Goal: Transaction & Acquisition: Purchase product/service

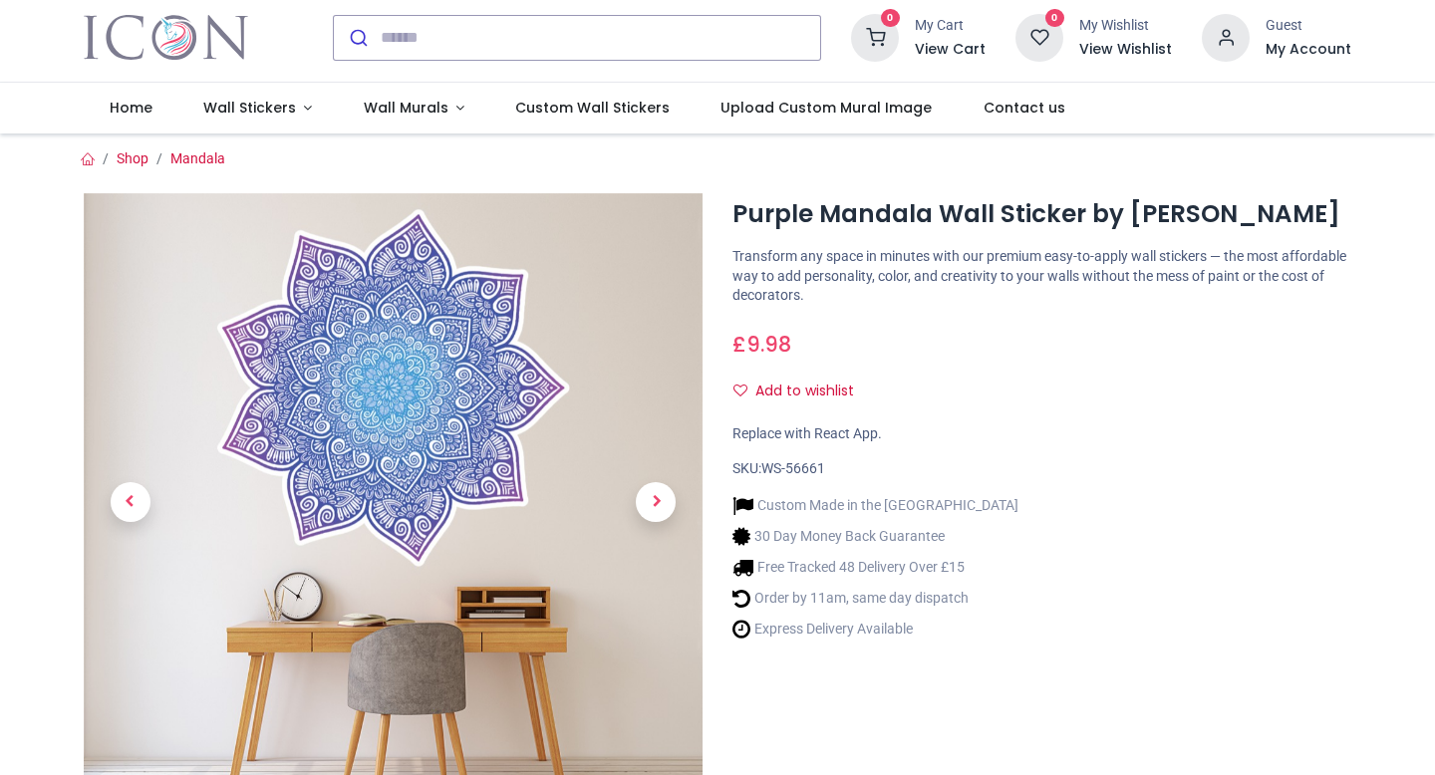
scroll to position [100, 0]
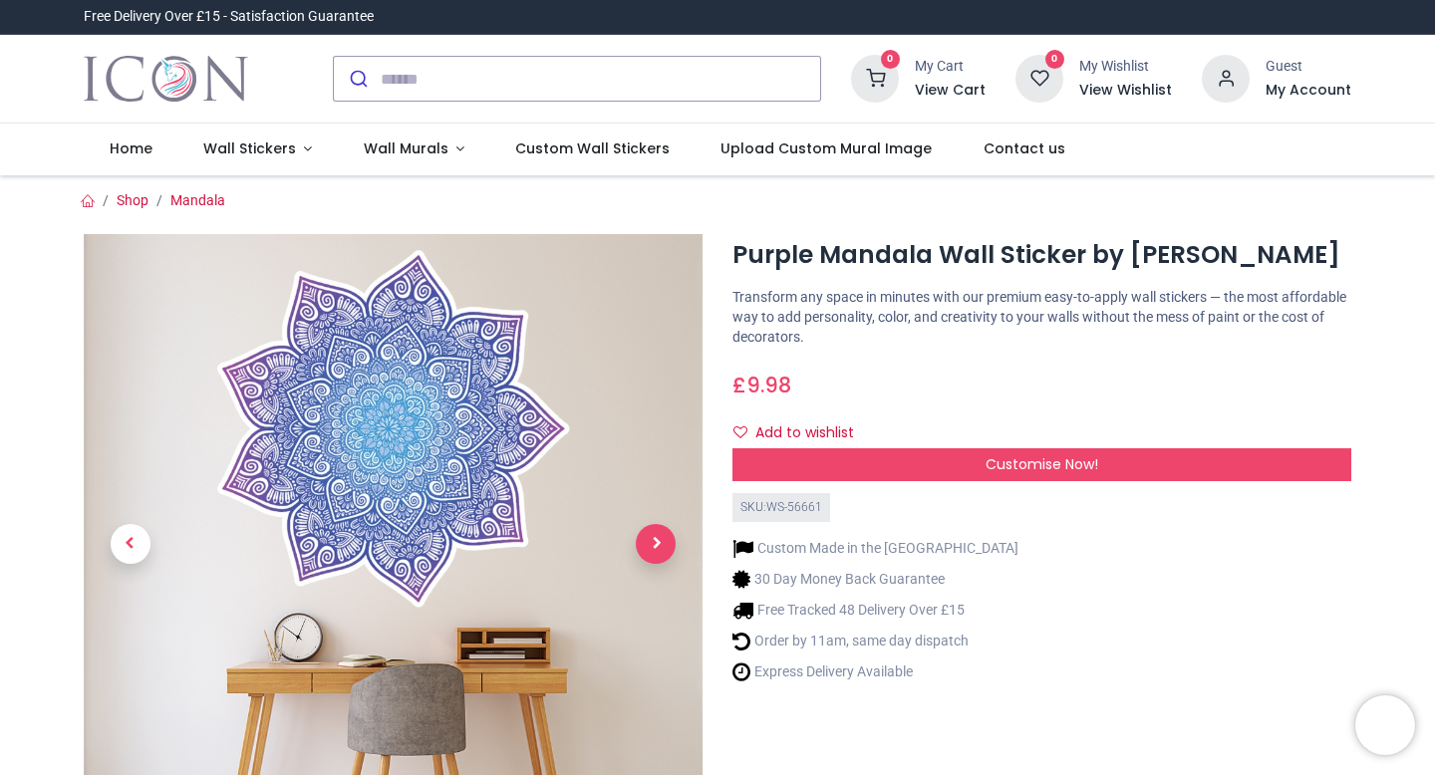
click at [664, 539] on span "Next" at bounding box center [656, 544] width 40 height 40
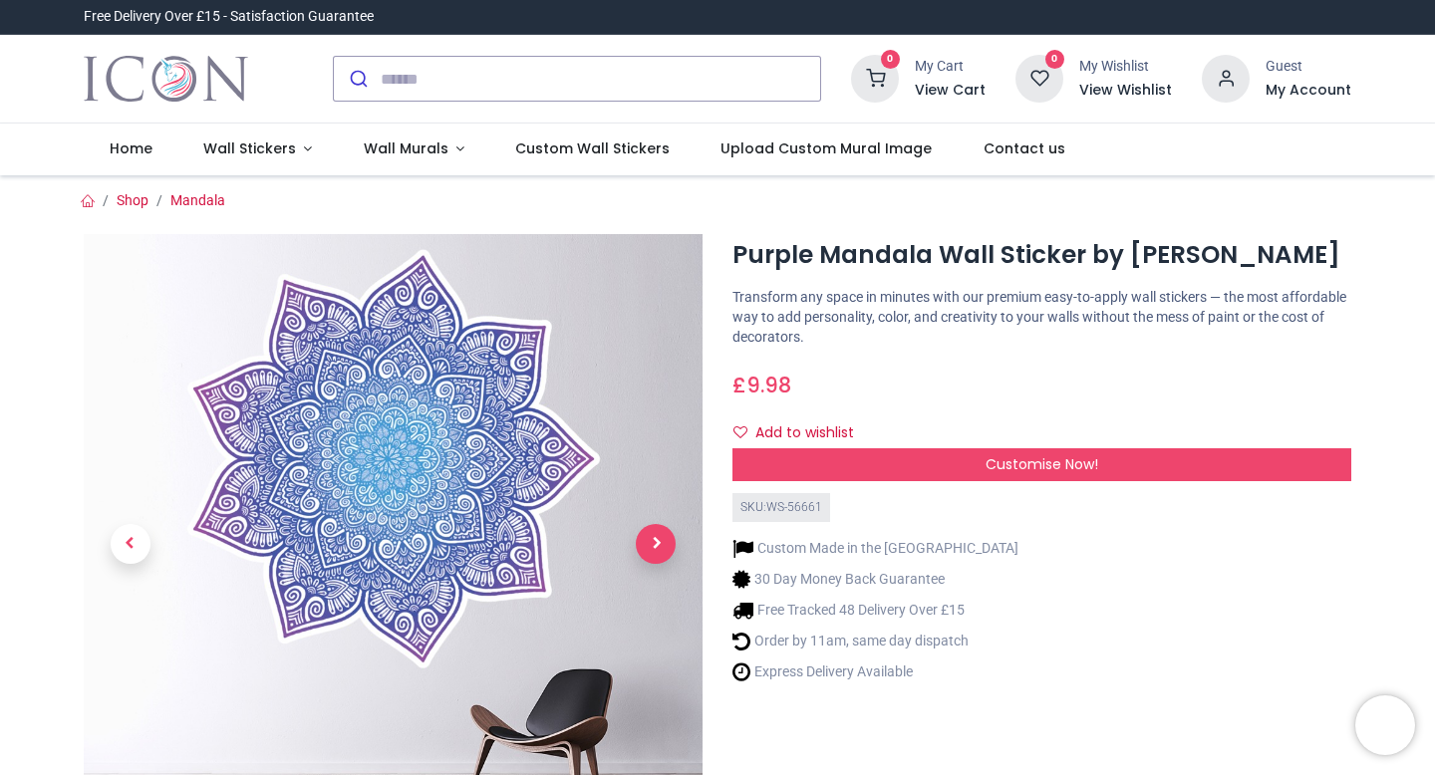
click at [663, 540] on span "Next" at bounding box center [656, 544] width 40 height 40
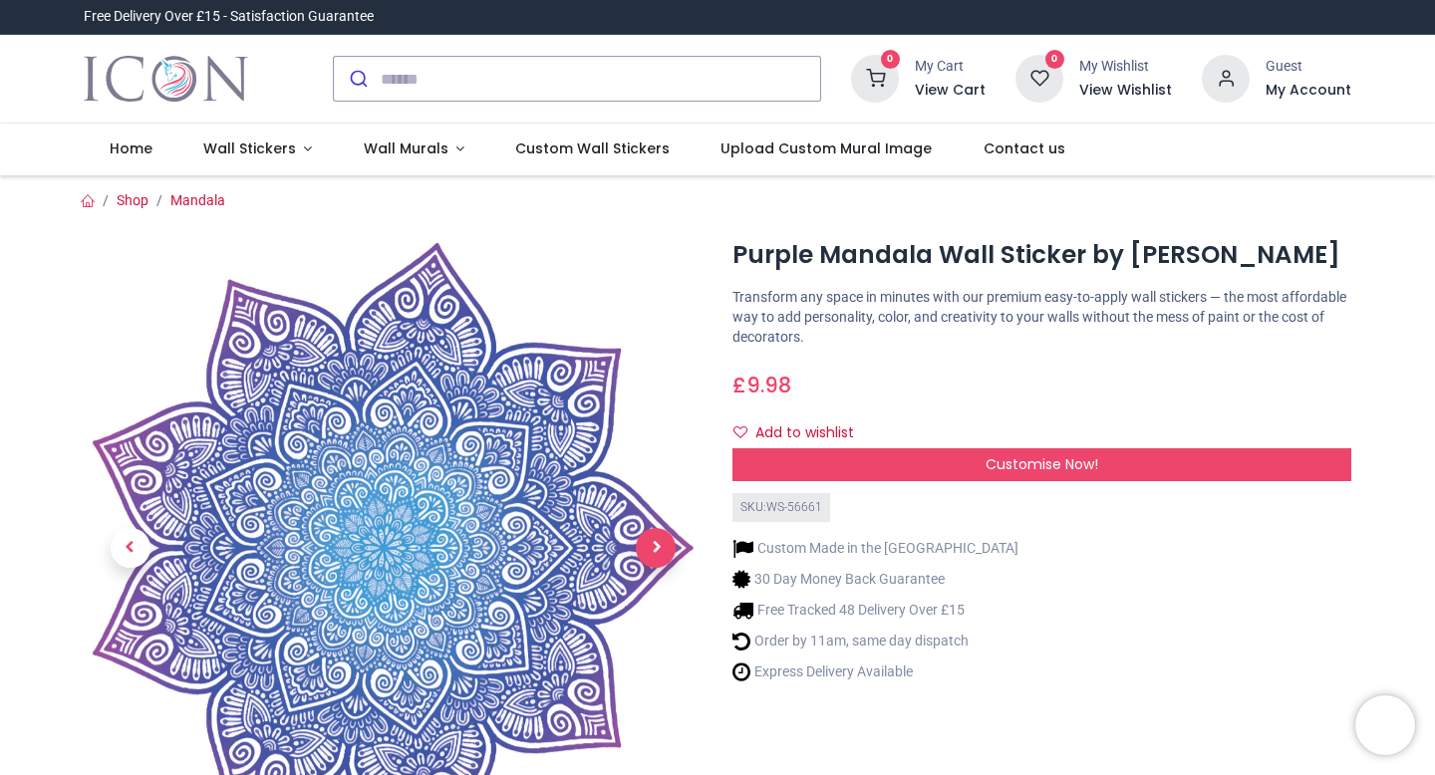
click at [663, 540] on span "Next" at bounding box center [656, 548] width 40 height 40
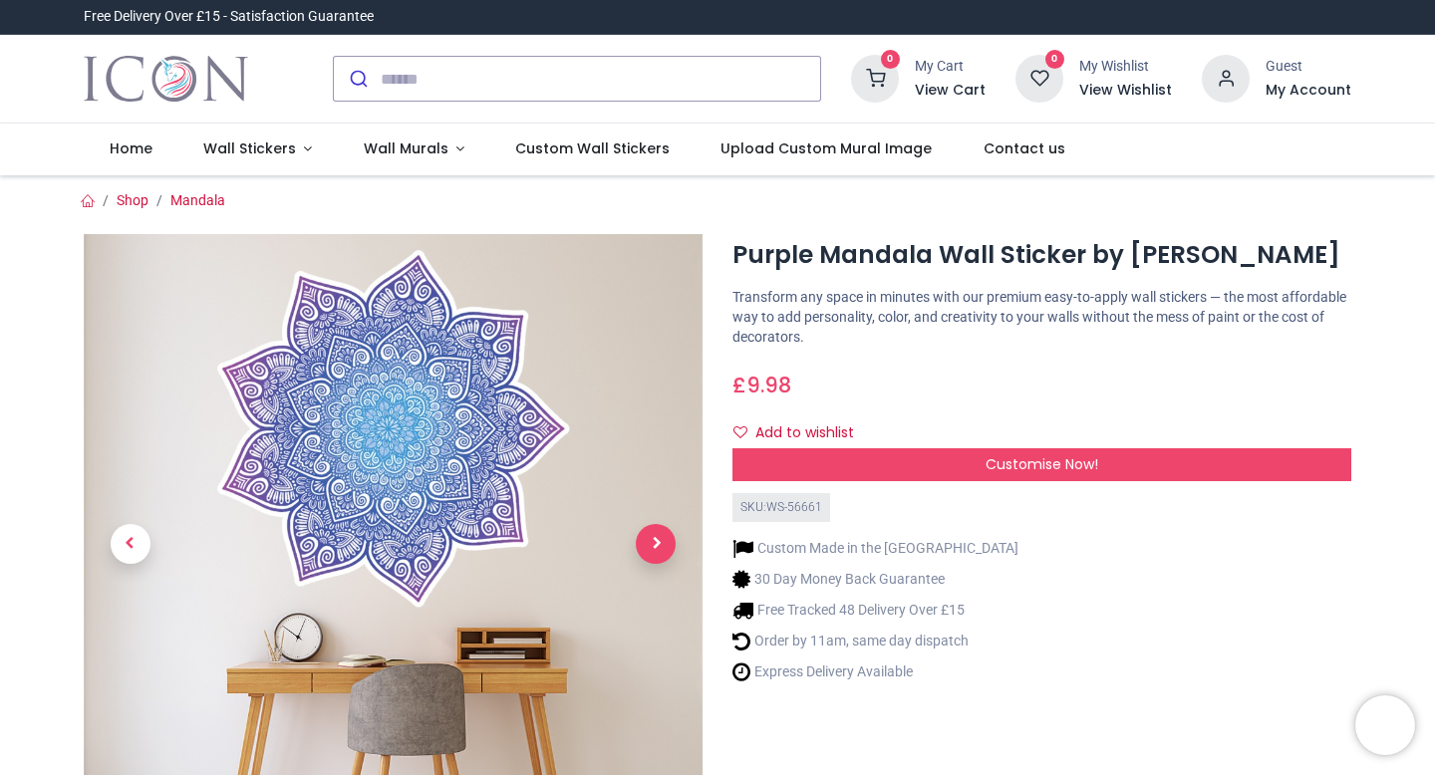
click at [663, 540] on span "Next" at bounding box center [656, 544] width 40 height 40
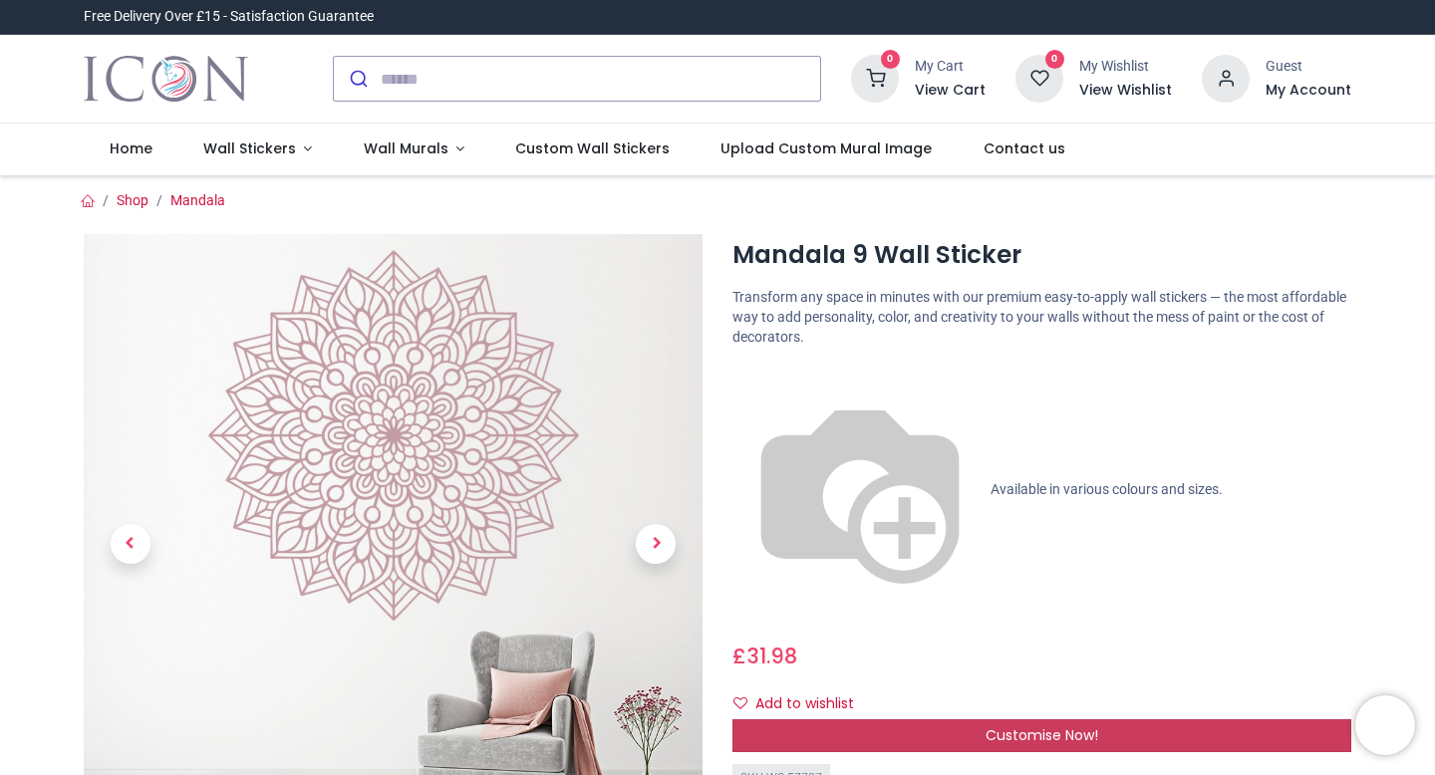
click at [973, 720] on div "Customise Now!" at bounding box center [1042, 737] width 619 height 34
